Goal: Find specific page/section

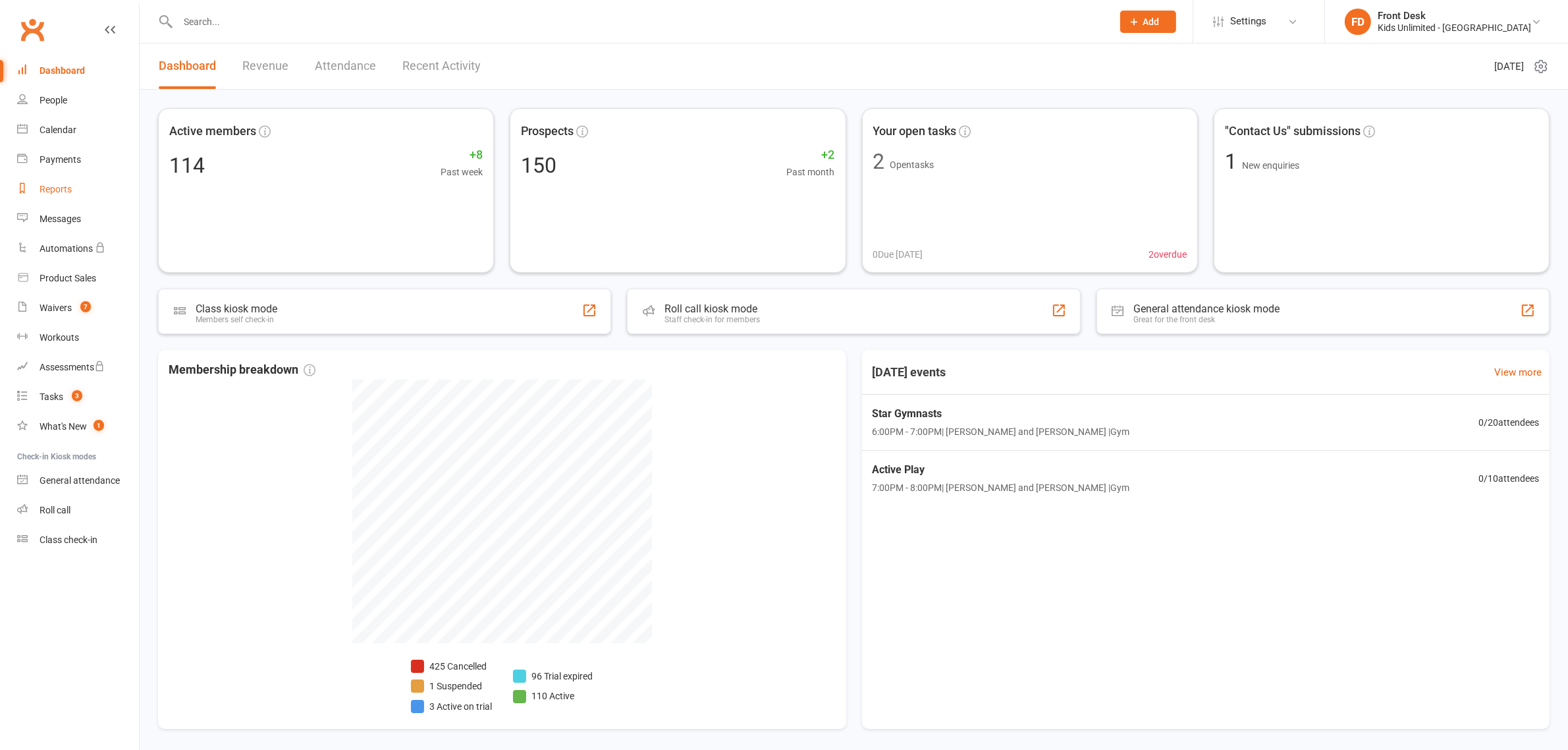
click at [64, 191] on div "Reports" at bounding box center [56, 189] width 32 height 11
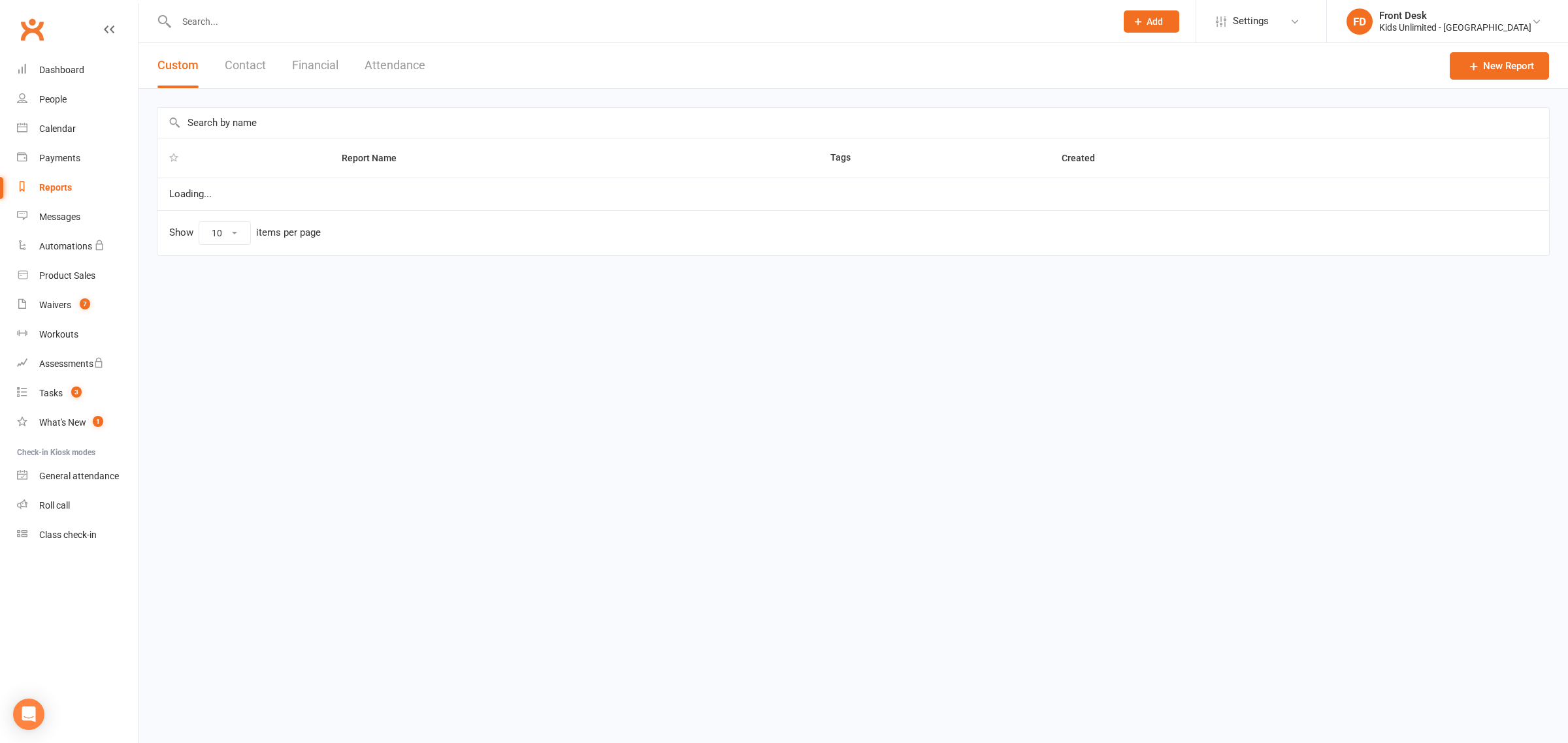
select select "100"
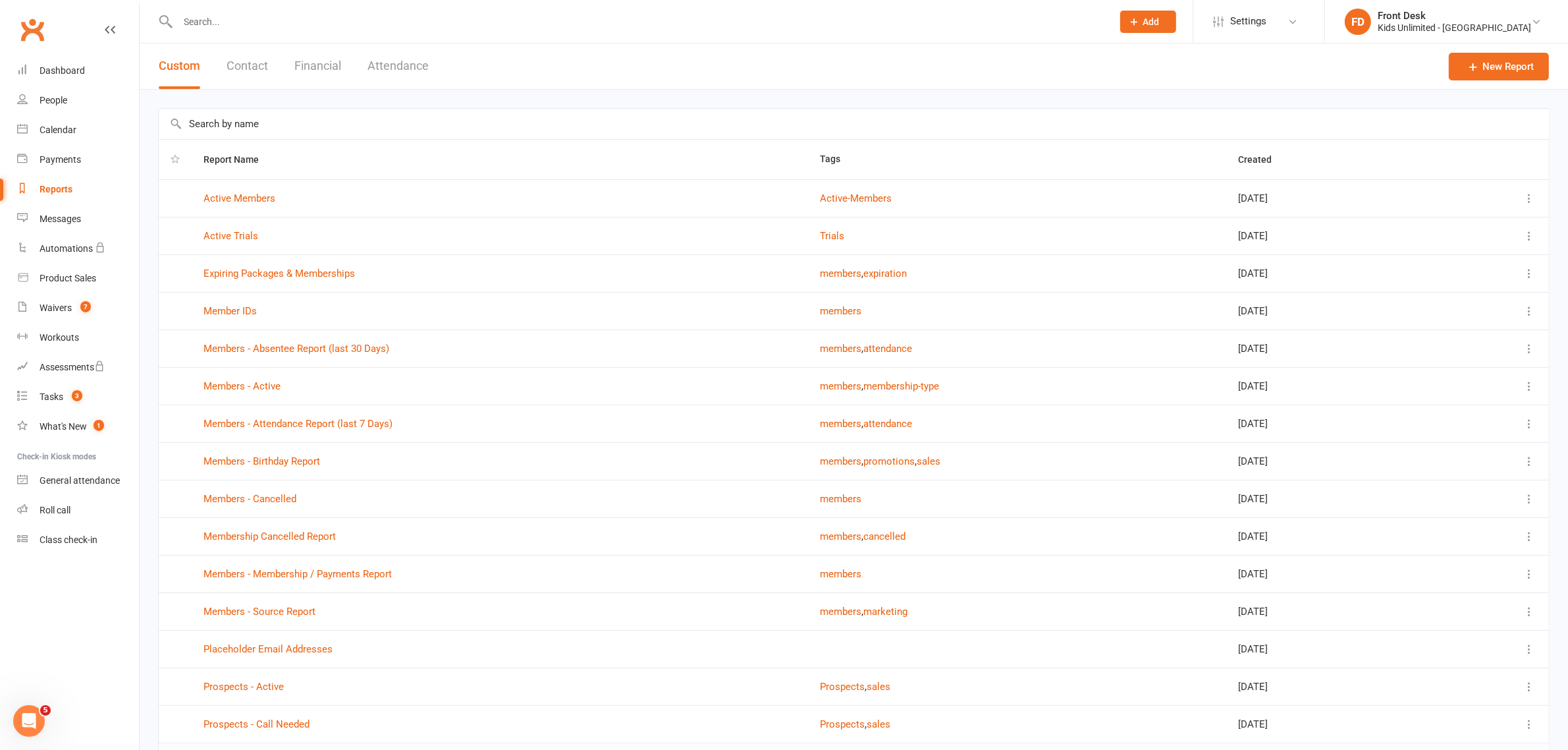
click at [305, 70] on button "Financial" at bounding box center [317, 66] width 47 height 45
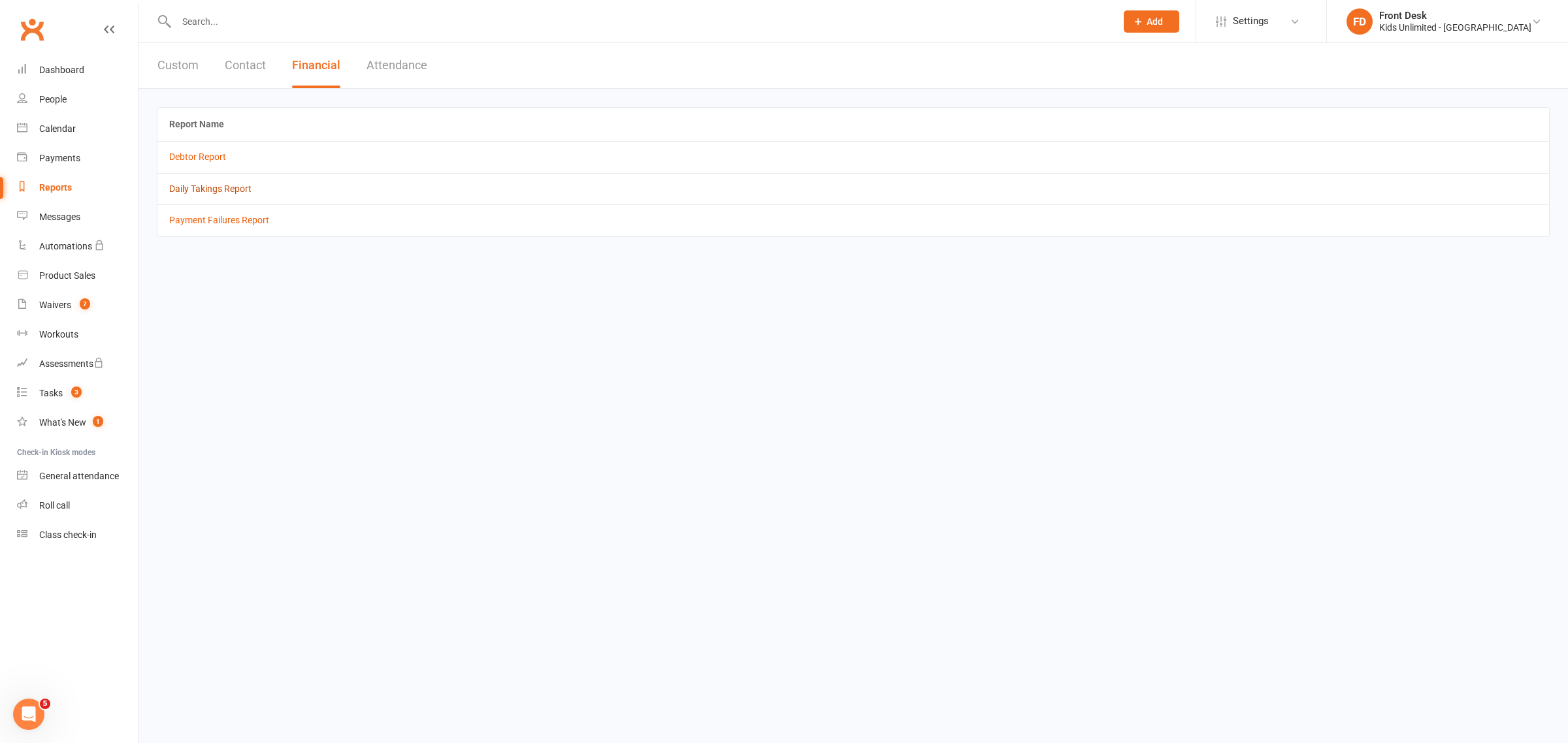
click at [239, 188] on link "Daily Takings Report" at bounding box center [211, 188] width 82 height 11
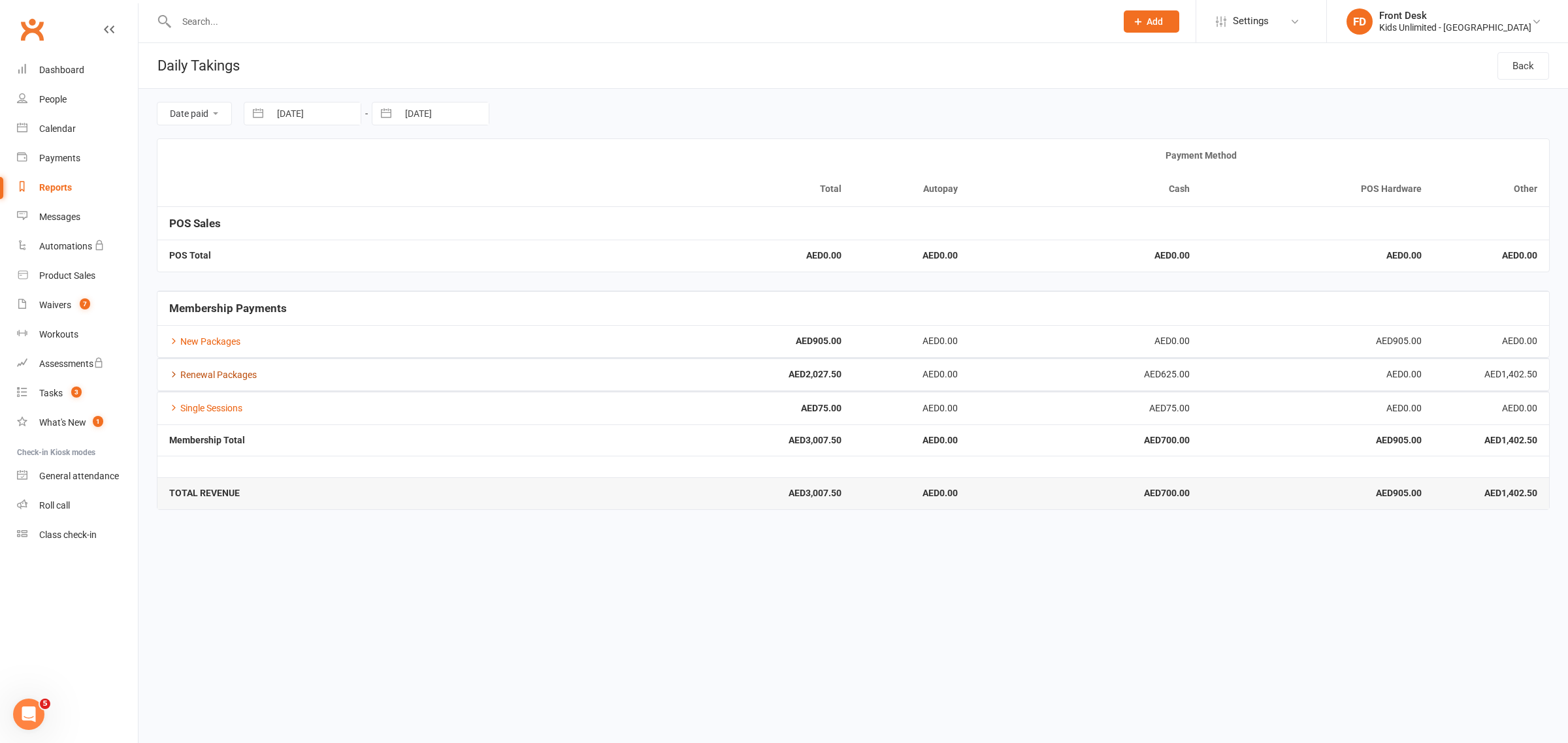
click at [245, 376] on link "Renewal Packages" at bounding box center [213, 375] width 87 height 11
